Goal: Find specific page/section: Find specific page/section

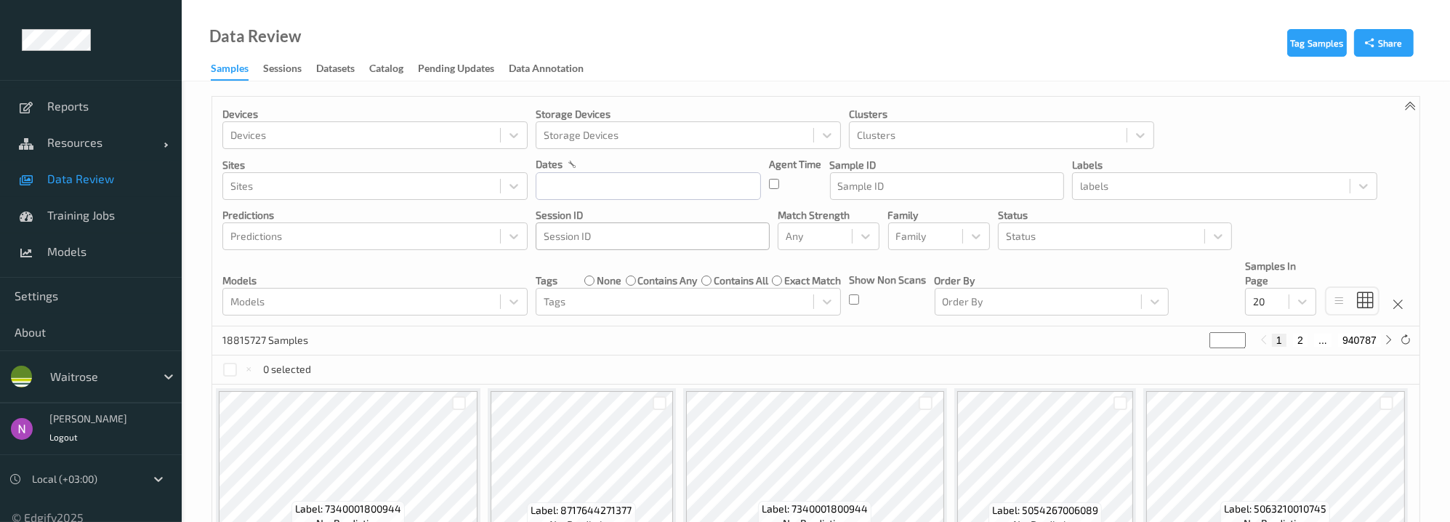
click at [619, 231] on div at bounding box center [653, 235] width 218 height 17
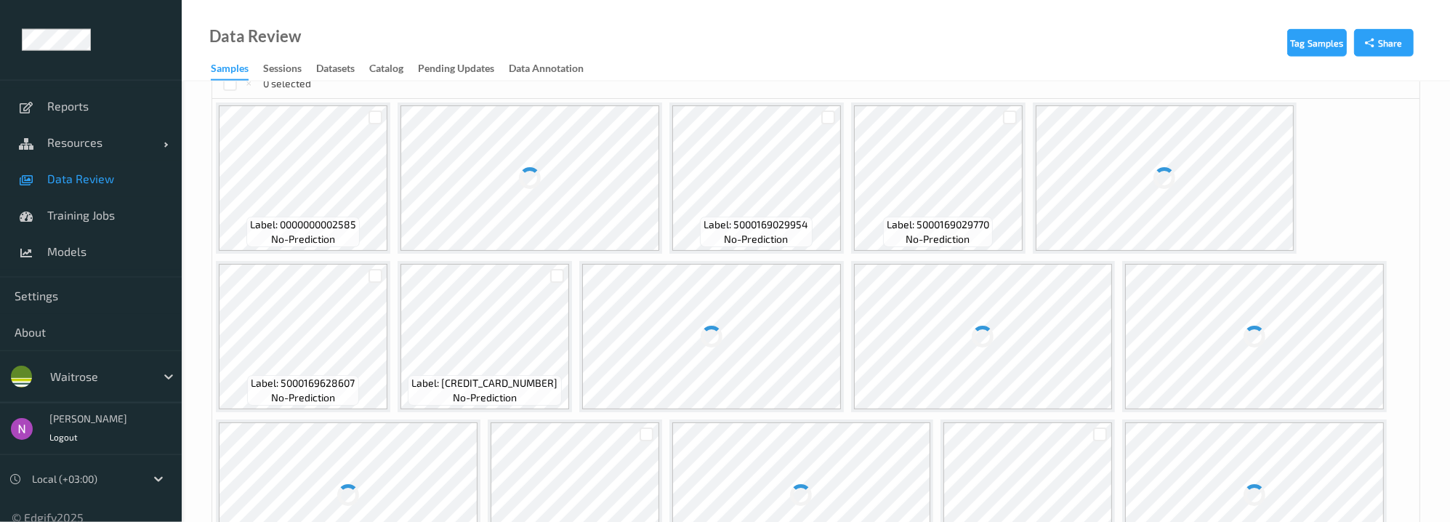
scroll to position [293, 0]
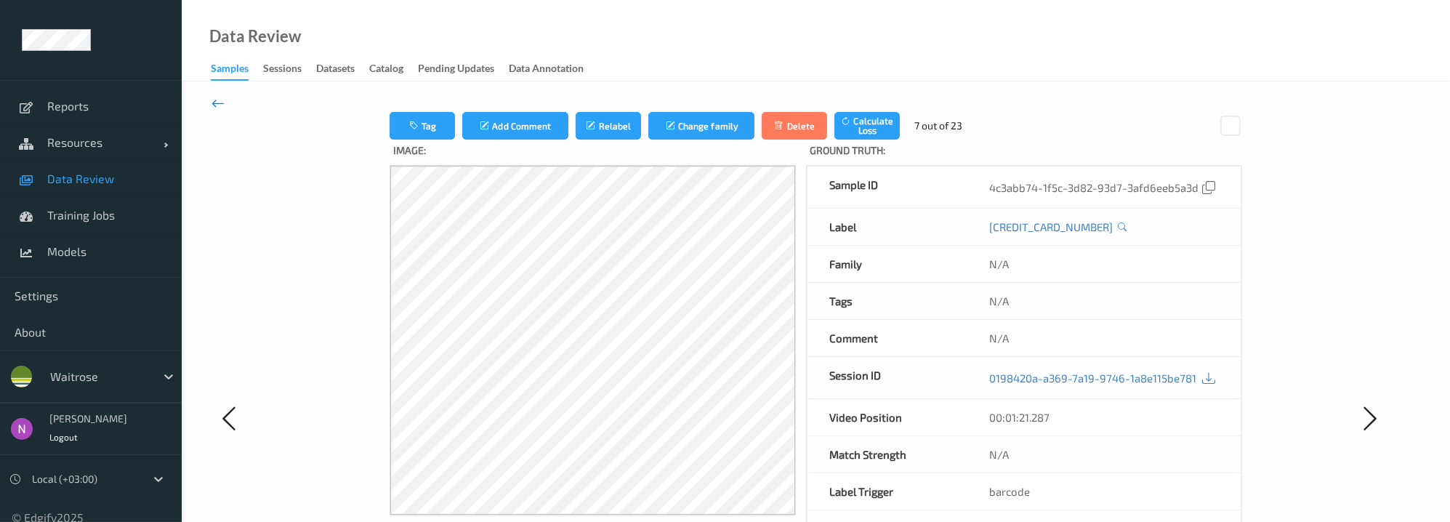
click at [221, 104] on icon at bounding box center [217, 103] width 13 height 16
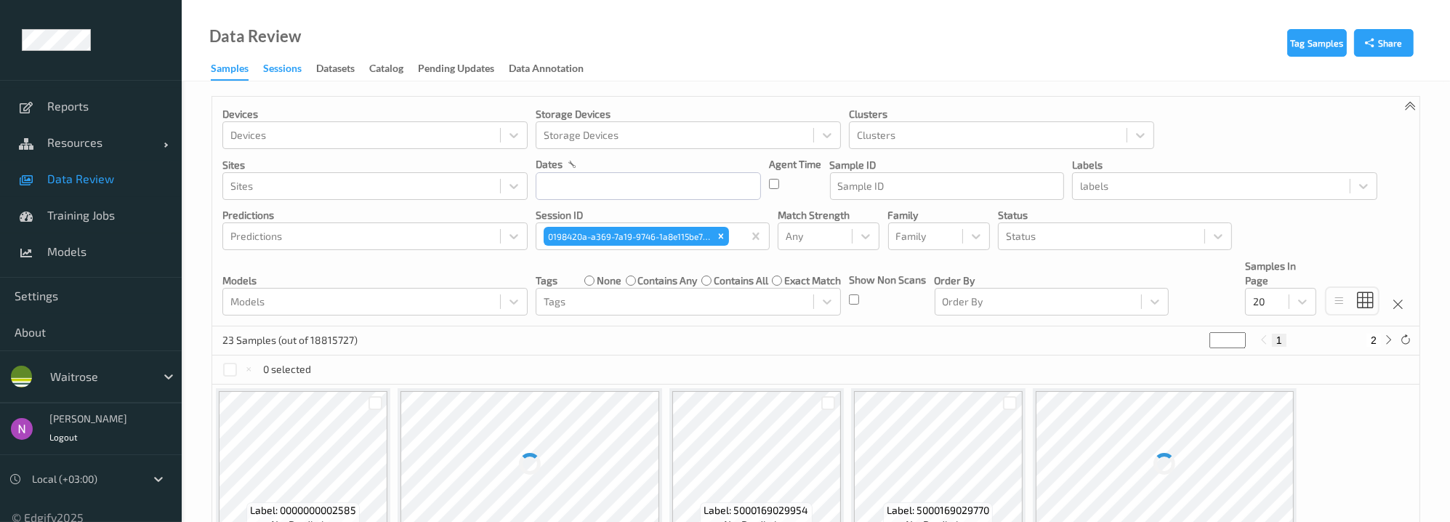
click at [291, 71] on div "Sessions" at bounding box center [282, 70] width 39 height 18
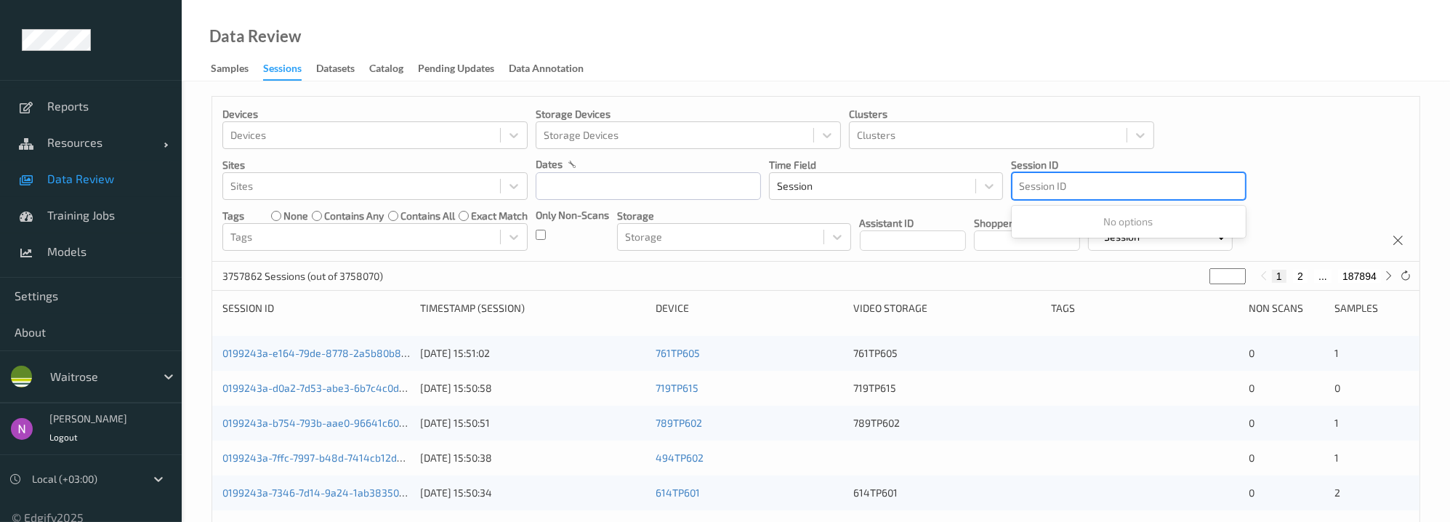
click at [1099, 190] on div at bounding box center [1128, 185] width 218 height 17
click at [1073, 187] on div at bounding box center [1128, 185] width 218 height 17
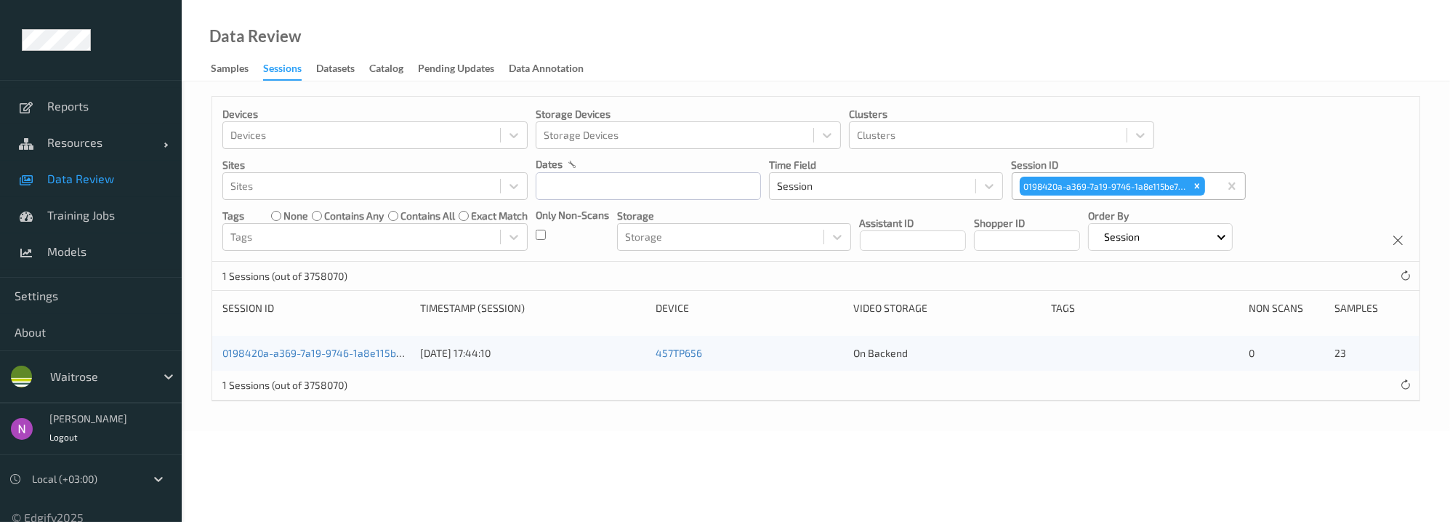
click at [356, 359] on div "0198420a-a369-7a19-9746-1a8e115be781" at bounding box center [315, 353] width 187 height 15
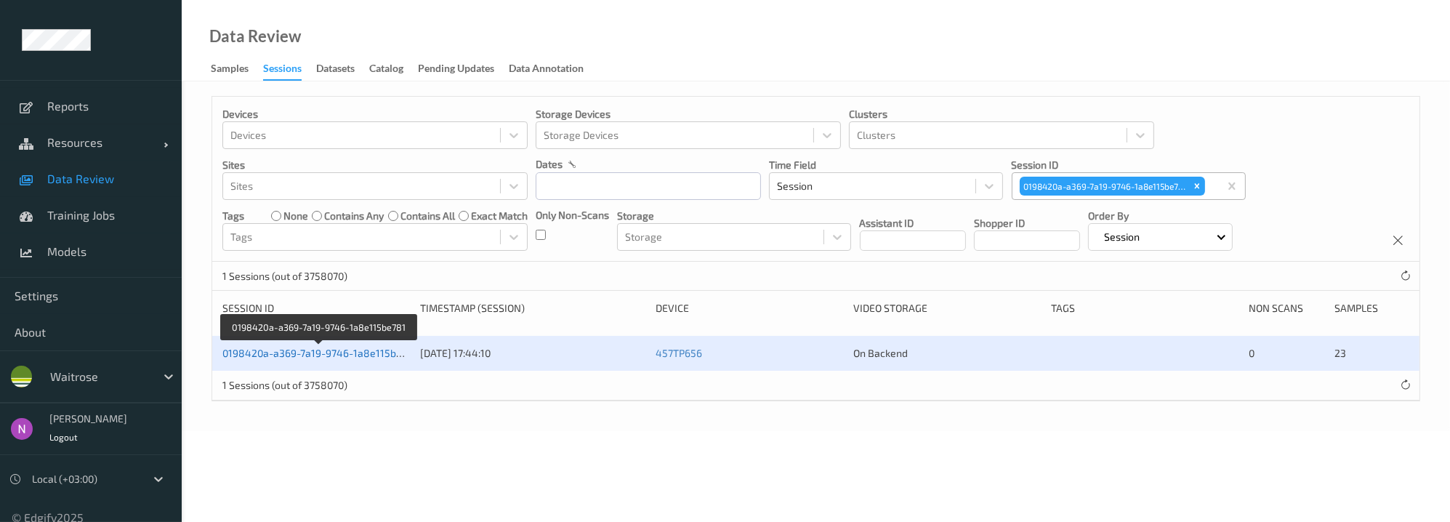
click at [348, 353] on link "0198420a-a369-7a19-9746-1a8e115be781" at bounding box center [319, 353] width 195 height 12
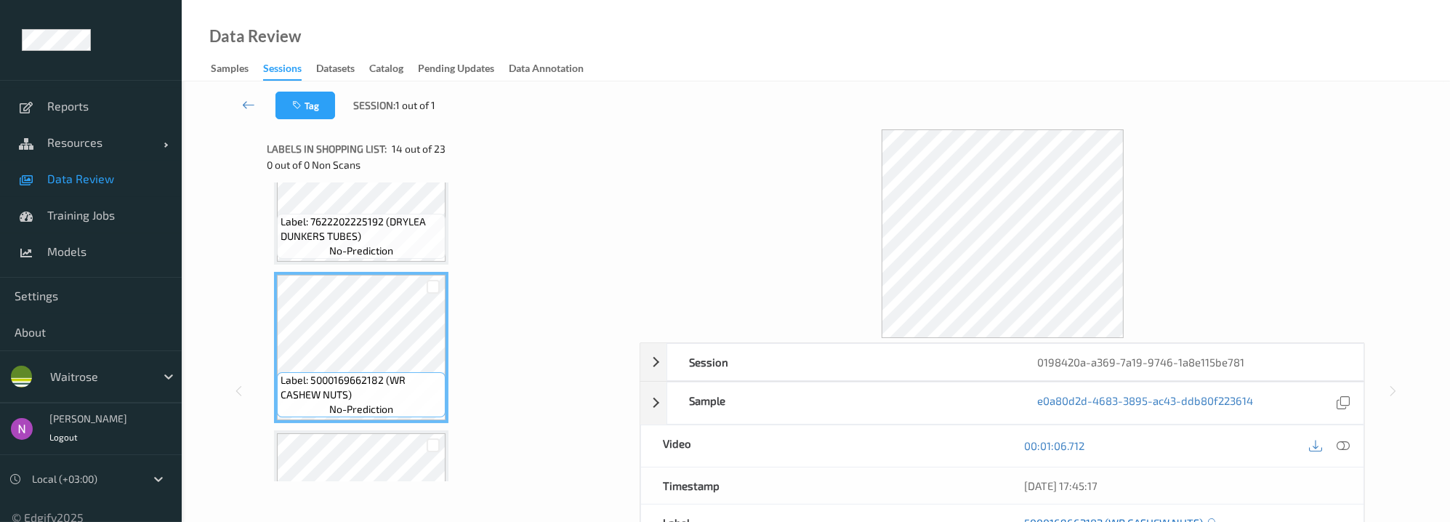
scroll to position [97, 0]
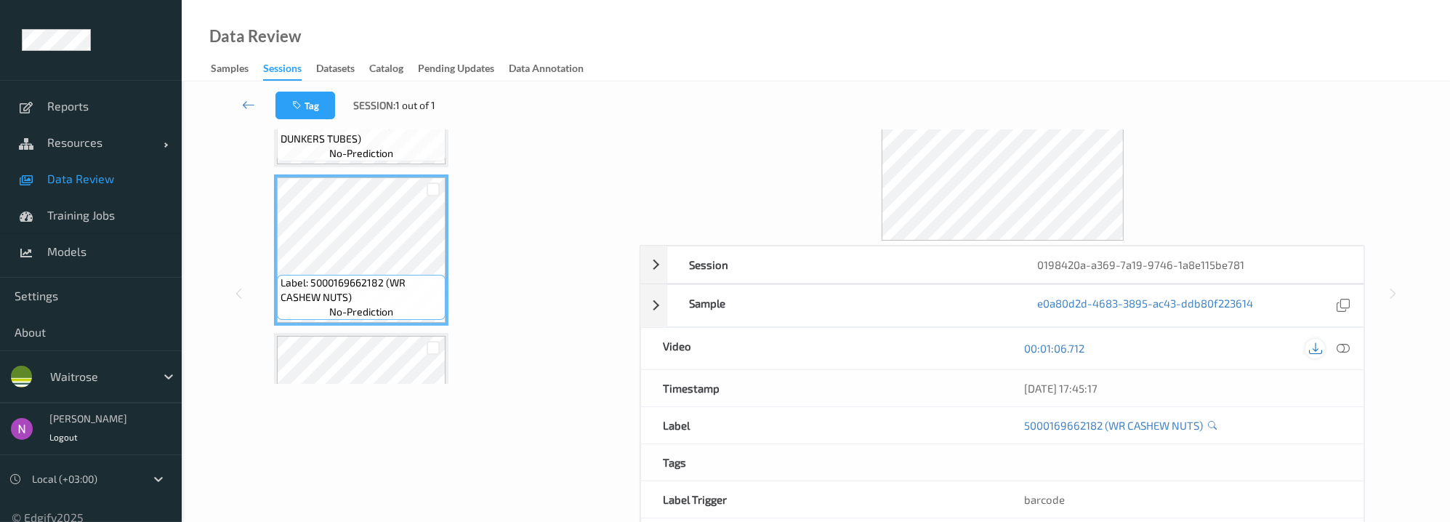
click at [1315, 348] on icon at bounding box center [1315, 348] width 13 height 13
click at [1346, 347] on icon at bounding box center [1342, 348] width 13 height 13
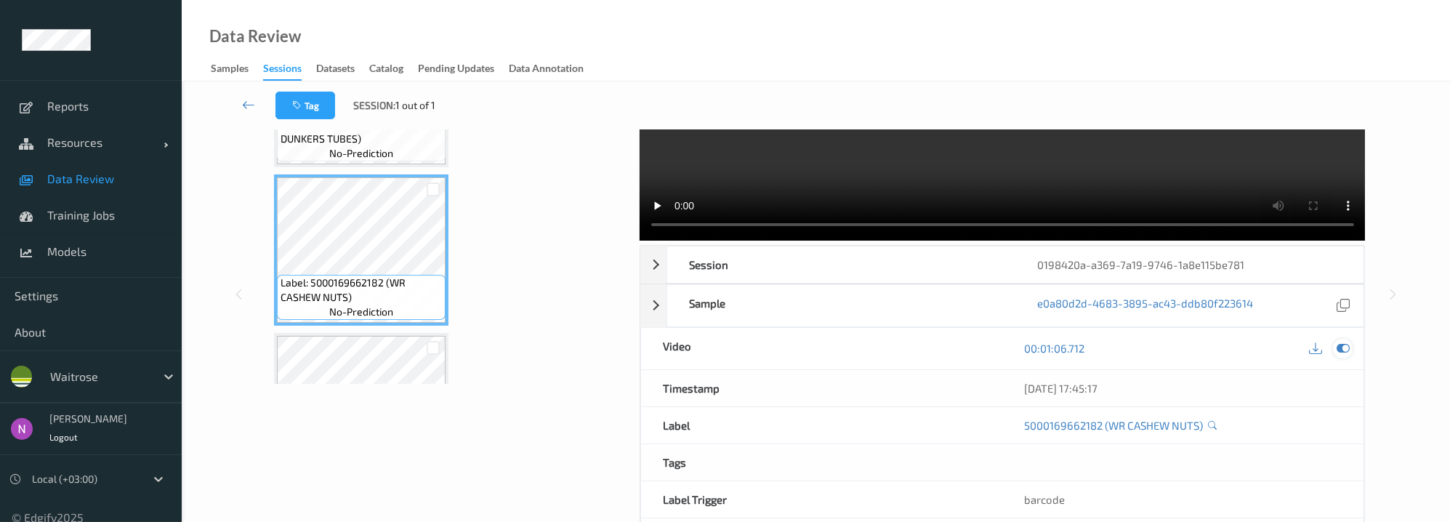
click at [1339, 345] on icon at bounding box center [1342, 348] width 13 height 13
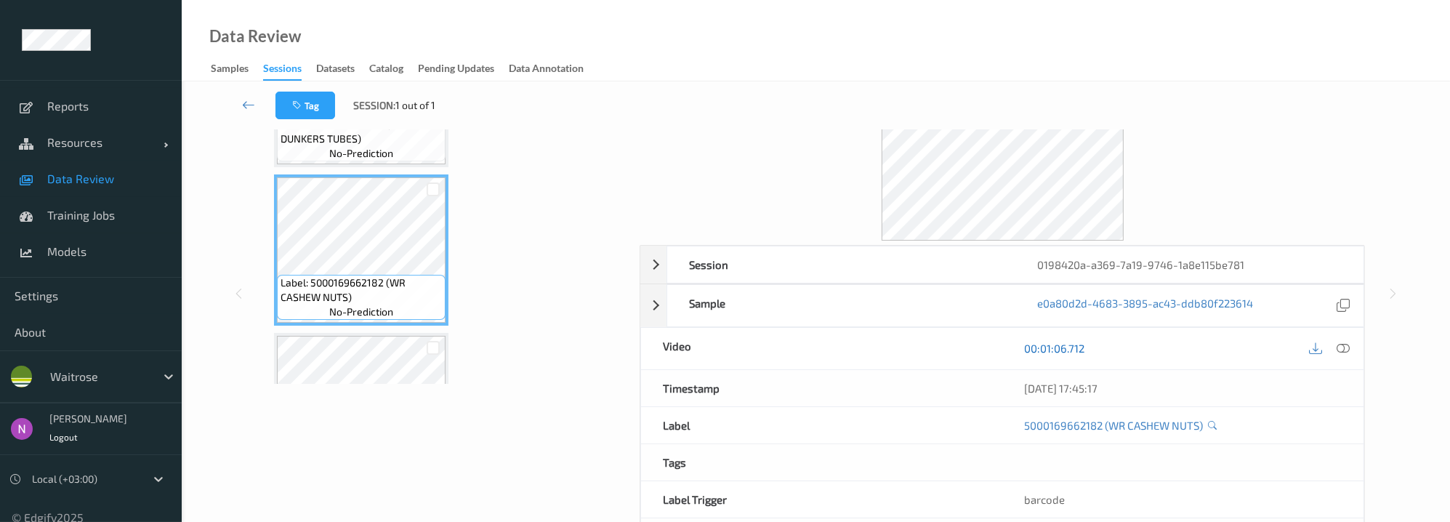
click at [1071, 350] on link "00:01:06.712" at bounding box center [1054, 348] width 60 height 15
drag, startPoint x: 1071, startPoint y: 350, endPoint x: 1052, endPoint y: 348, distance: 19.0
click at [1072, 346] on link "00:01:06.712" at bounding box center [1054, 348] width 60 height 15
click at [1318, 349] on icon at bounding box center [1315, 348] width 13 height 13
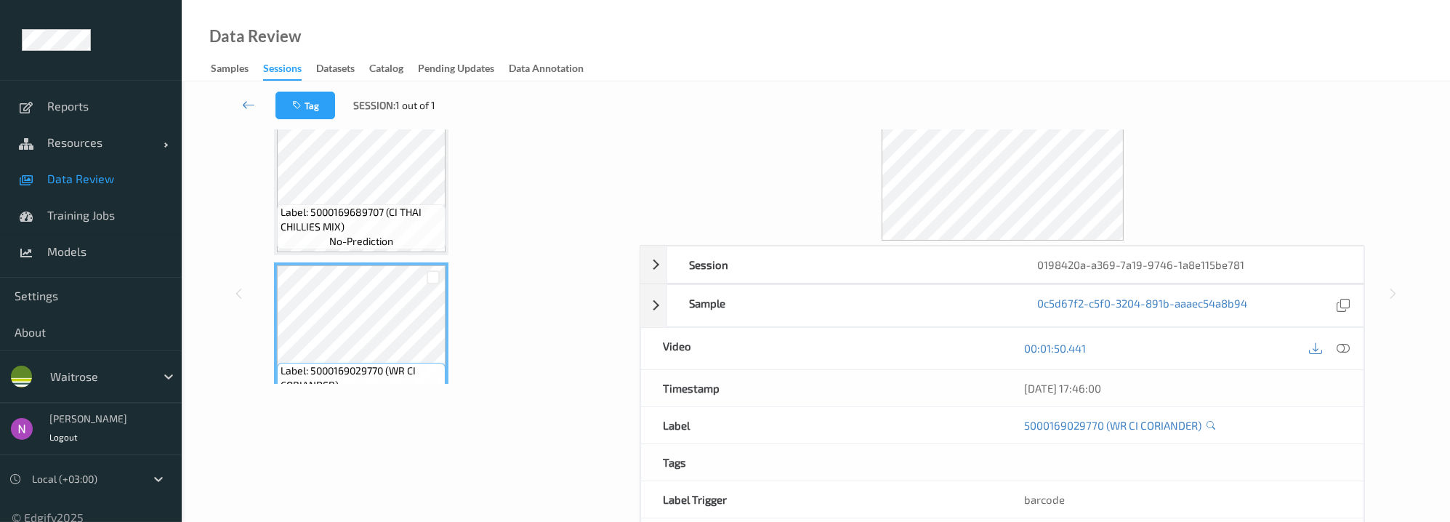
click at [819, 113] on div "Tag Session: 1 out of 1" at bounding box center [815, 105] width 1208 height 48
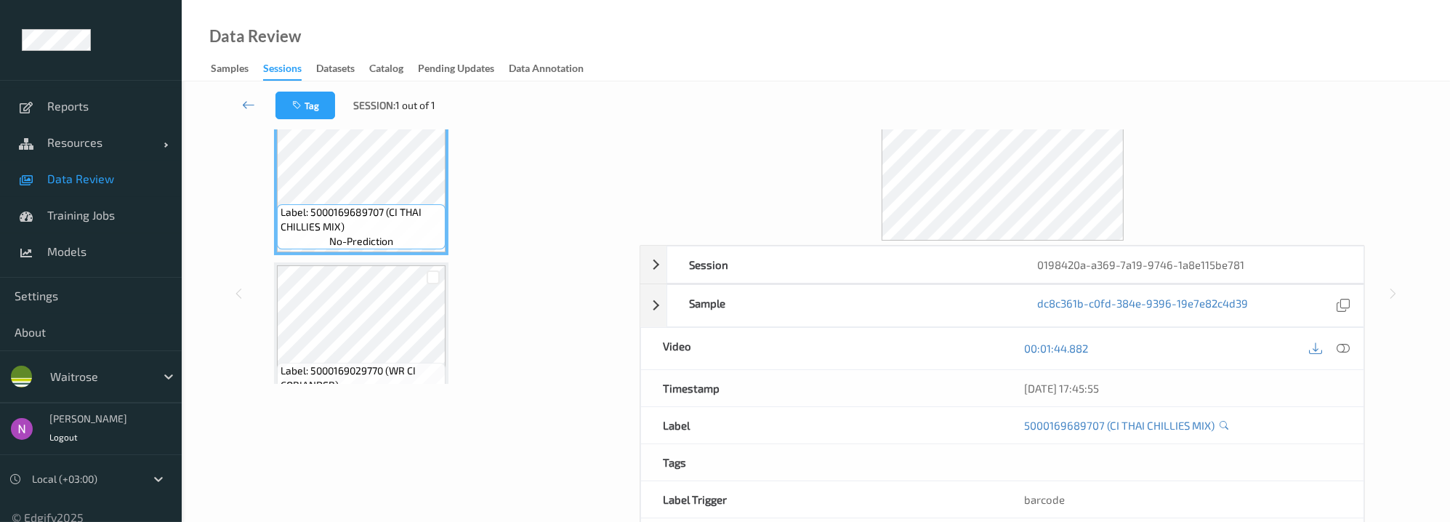
scroll to position [2912, 0]
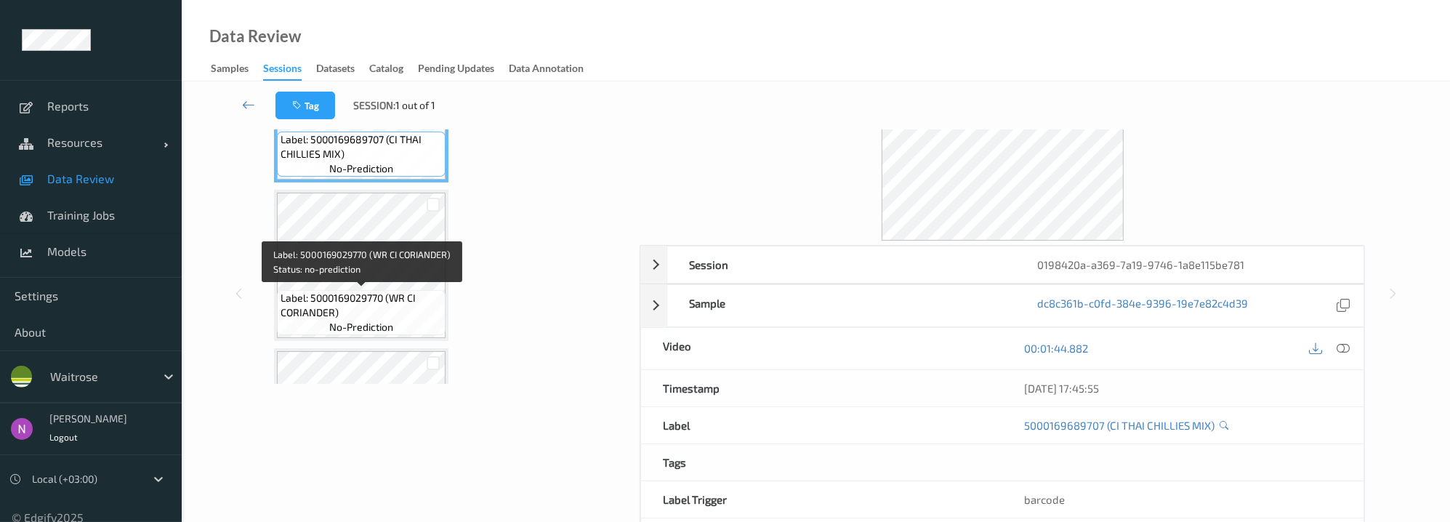
click at [391, 292] on span "Label: 5000169029770 (WR CI CORIANDER)" at bounding box center [360, 305] width 161 height 29
